Goal: Submit feedback/report problem: Submit feedback/report problem

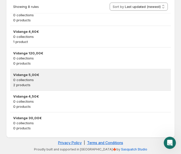
scroll to position [154, 0]
click at [46, 84] on p "2 products" at bounding box center [90, 84] width 154 height 5
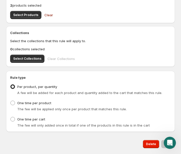
scroll to position [202, 0]
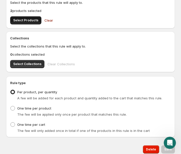
click at [30, 21] on span "Select Products" at bounding box center [25, 20] width 25 height 4
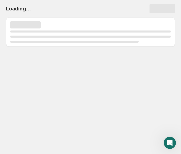
scroll to position [0, 0]
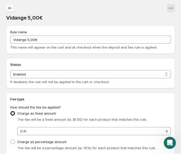
click at [9, 6] on icon "Settings" at bounding box center [10, 8] width 5 height 5
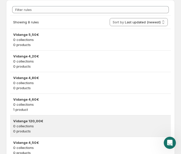
scroll to position [91, 0]
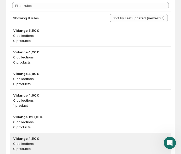
click at [37, 142] on p "0 collections" at bounding box center [90, 143] width 154 height 5
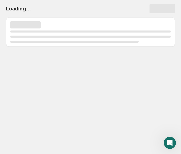
scroll to position [0, 0]
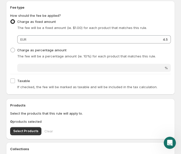
scroll to position [108, 0]
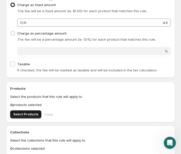
click at [33, 117] on button "Select Products" at bounding box center [25, 114] width 31 height 8
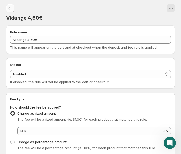
scroll to position [0, 0]
click at [7, 9] on button "Settings" at bounding box center [10, 8] width 8 height 8
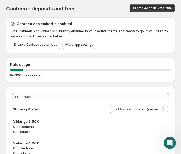
scroll to position [53, 0]
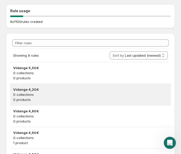
click at [32, 86] on div "Vidange 4,20€ 0 collections 0 products" at bounding box center [90, 94] width 160 height 21
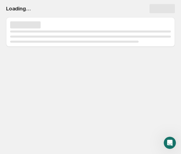
scroll to position [0, 0]
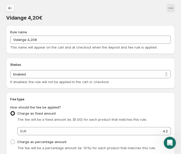
click at [11, 9] on icon "Settings" at bounding box center [10, 8] width 5 height 5
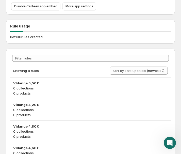
scroll to position [49, 0]
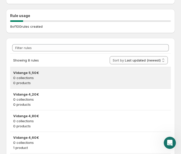
click at [53, 76] on p "0 collections" at bounding box center [90, 77] width 154 height 5
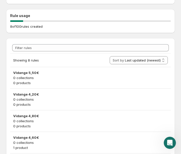
scroll to position [0, 0]
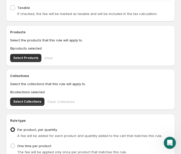
scroll to position [166, 0]
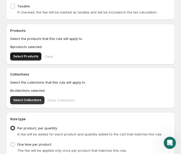
click at [31, 58] on span "Select Products" at bounding box center [25, 56] width 25 height 4
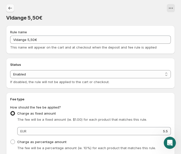
click at [10, 9] on icon "Settings" at bounding box center [10, 8] width 4 height 3
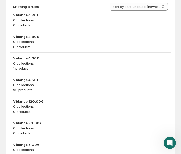
scroll to position [133, 0]
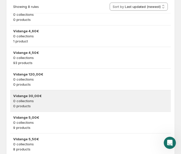
click at [66, 91] on div "Vidange 30,00€ 0 collections 0 products" at bounding box center [90, 100] width 160 height 21
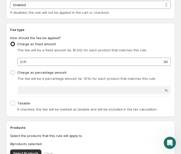
scroll to position [86, 0]
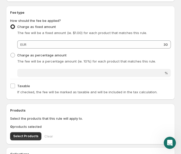
click at [26, 140] on div "Products Select the products that this rule will apply to. 0 products selected …" at bounding box center [90, 123] width 169 height 41
click at [30, 135] on span "Select Products" at bounding box center [25, 136] width 25 height 4
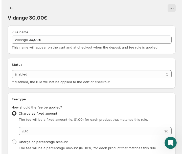
scroll to position [0, 0]
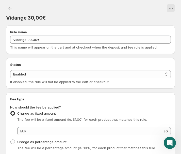
click at [15, 11] on div at bounding box center [10, 8] width 9 height 8
click at [12, 8] on icon "Settings" at bounding box center [10, 8] width 5 height 5
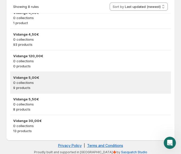
scroll to position [149, 0]
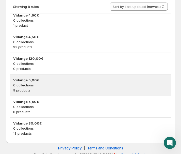
click at [97, 79] on h3 "Vidange 5,00€" at bounding box center [90, 79] width 154 height 5
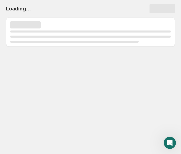
scroll to position [0, 0]
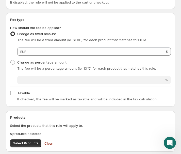
scroll to position [118, 0]
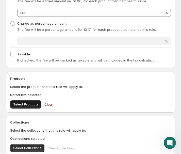
click at [30, 106] on span "Select Products" at bounding box center [25, 104] width 25 height 4
click at [32, 106] on span "Select Products" at bounding box center [25, 104] width 25 height 4
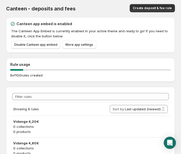
drag, startPoint x: 120, startPoint y: 109, endPoint x: 76, endPoint y: 110, distance: 44.9
click at [76, 110] on div "Showing 8 rules Sort by Last updated (newest) Last updated (oldest) Sort by Las…" at bounding box center [90, 108] width 154 height 13
click at [168, 143] on icon "Open Intercom Messenger" at bounding box center [169, 142] width 7 height 7
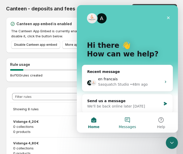
click at [122, 119] on button "Messages" at bounding box center [128, 122] width 34 height 20
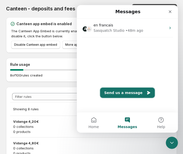
click at [125, 93] on button "Send us a message" at bounding box center [127, 92] width 55 height 10
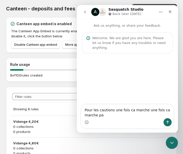
type textarea "Pour les cautions une fois ca marche une fois ca marche pas"
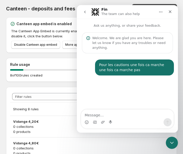
scroll to position [8, 0]
